Goal: Transaction & Acquisition: Purchase product/service

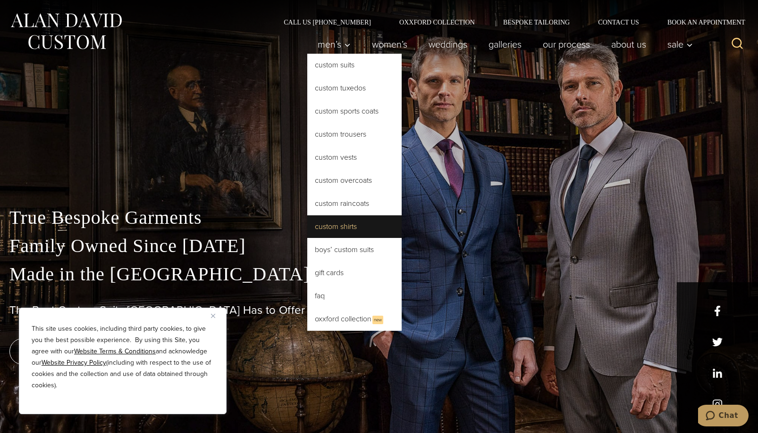
click at [340, 224] on link "Custom Shirts" at bounding box center [354, 227] width 94 height 23
click at [340, 225] on link "Custom Shirts" at bounding box center [354, 227] width 94 height 23
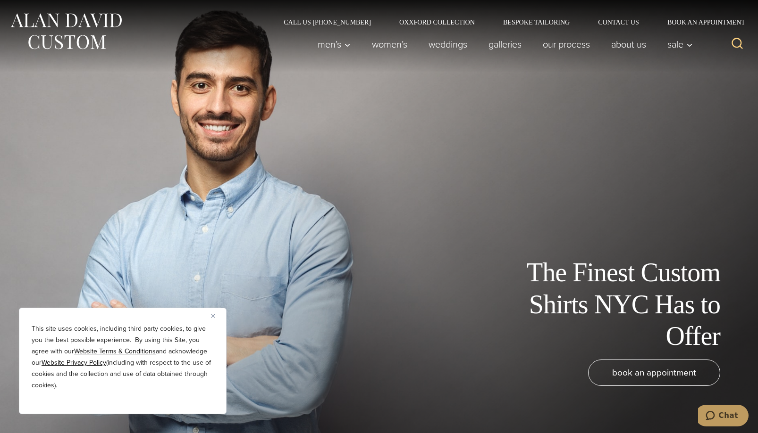
click at [210, 317] on div "This site uses cookies, including third party cookies, to give you the best pos…" at bounding box center [123, 361] width 208 height 107
click at [210, 316] on div "This site uses cookies, including third party cookies, to give you the best pos…" at bounding box center [123, 361] width 208 height 107
click at [213, 316] on img "Close" at bounding box center [213, 316] width 4 height 4
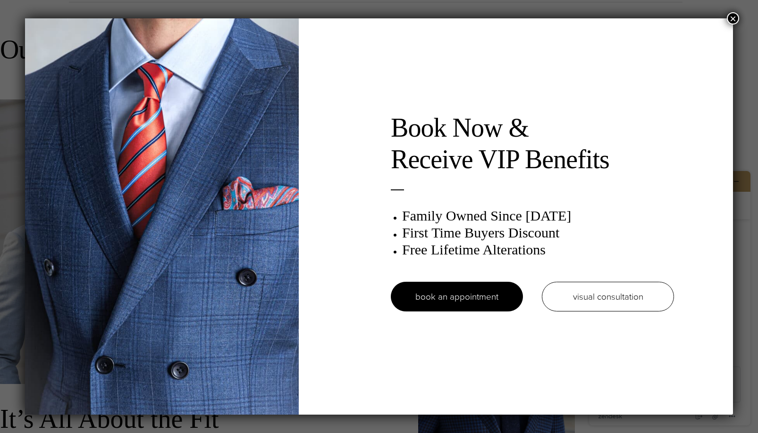
click at [729, 17] on button "×" at bounding box center [732, 18] width 12 height 12
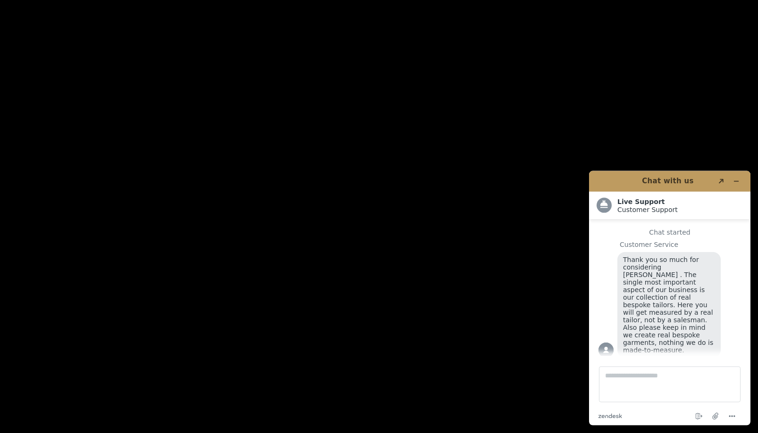
scroll to position [1876, 0]
